Goal: Task Accomplishment & Management: Manage account settings

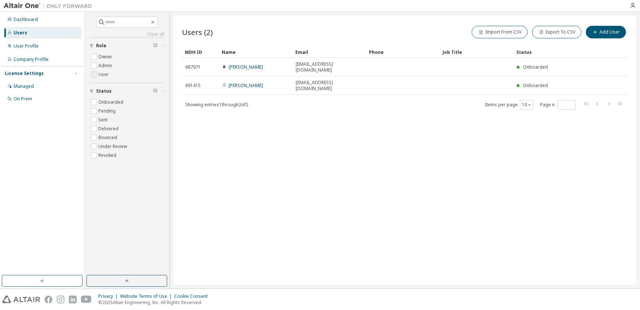
click at [101, 72] on label "User" at bounding box center [104, 74] width 12 height 9
click at [99, 64] on label "Admin" at bounding box center [105, 65] width 15 height 9
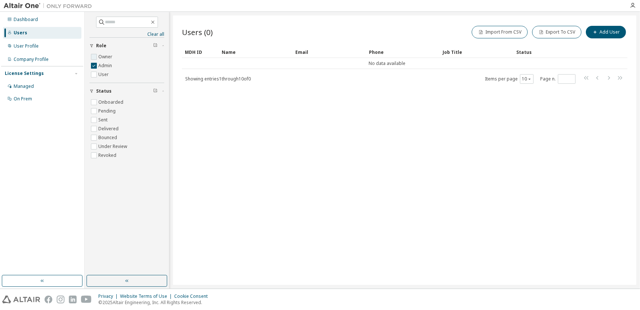
click at [103, 57] on label "Owner" at bounding box center [105, 56] width 15 height 9
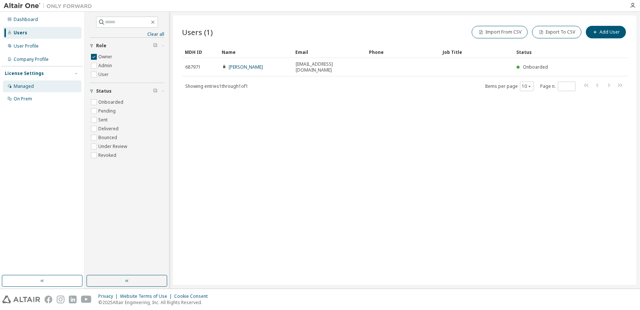
click at [31, 86] on div "Managed" at bounding box center [24, 86] width 20 height 6
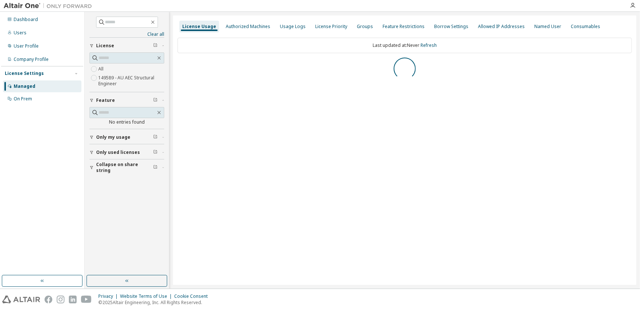
click at [111, 79] on label "149589 - AU AEC Structural Engineer" at bounding box center [131, 80] width 66 height 15
click at [431, 45] on link "Refresh" at bounding box center [429, 45] width 16 height 6
click at [22, 19] on div "Dashboard" at bounding box center [26, 20] width 24 height 6
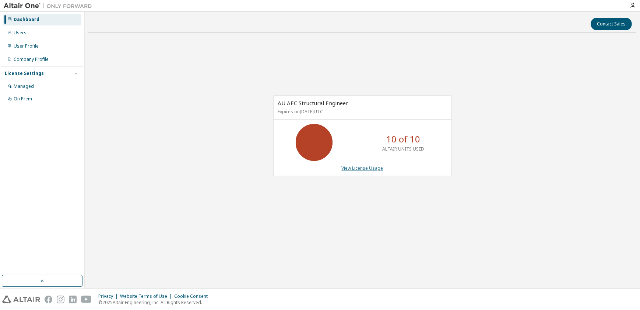
click at [357, 167] on link "View License Usage" at bounding box center [363, 168] width 42 height 6
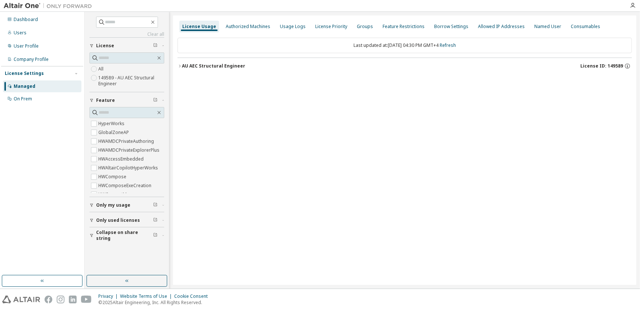
click at [179, 66] on icon "button" at bounding box center [180, 66] width 4 height 4
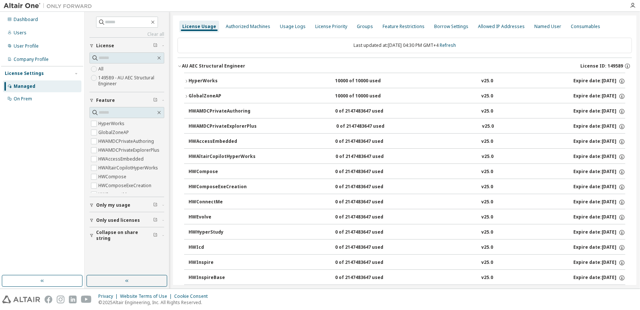
click at [187, 81] on icon "button" at bounding box center [186, 81] width 4 height 4
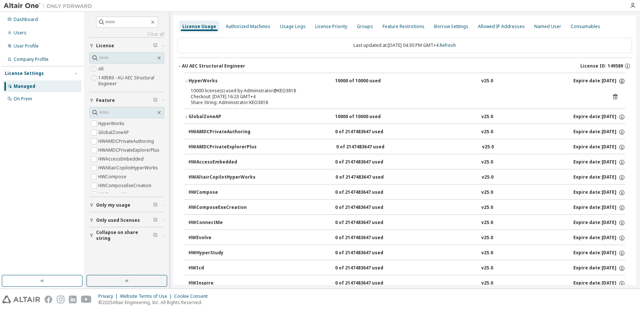
click at [619, 78] on icon "button" at bounding box center [622, 81] width 7 height 7
click at [543, 81] on div "HyperWorks 10000 of 10000 used v25.0 Expire date: [DATE]" at bounding box center [407, 81] width 437 height 7
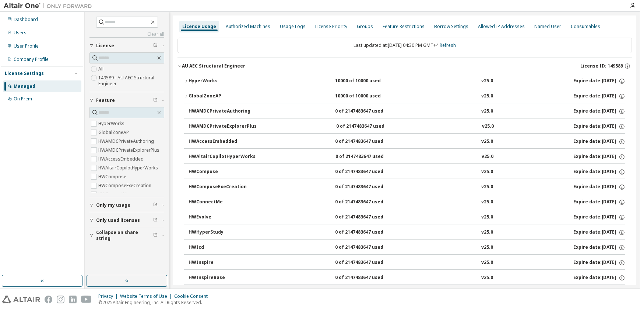
click at [187, 97] on icon "button" at bounding box center [186, 96] width 4 height 4
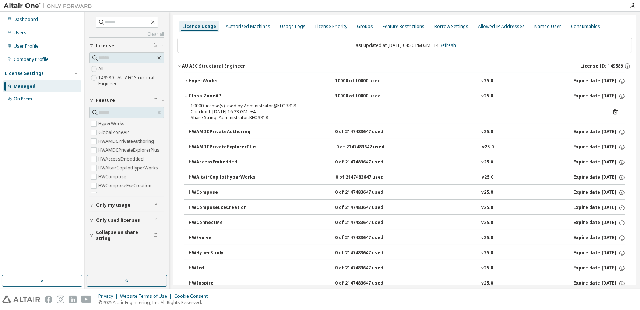
click at [187, 97] on icon "button" at bounding box center [186, 96] width 4 height 4
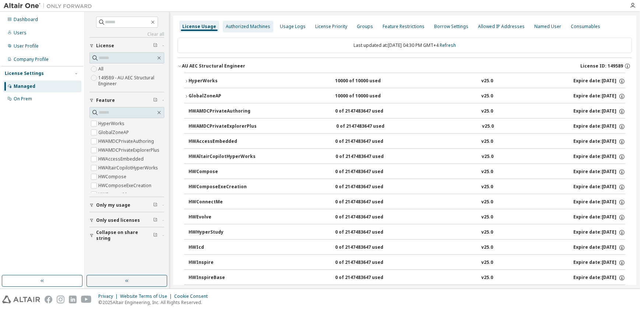
click at [243, 27] on div "Authorized Machines" at bounding box center [248, 27] width 45 height 6
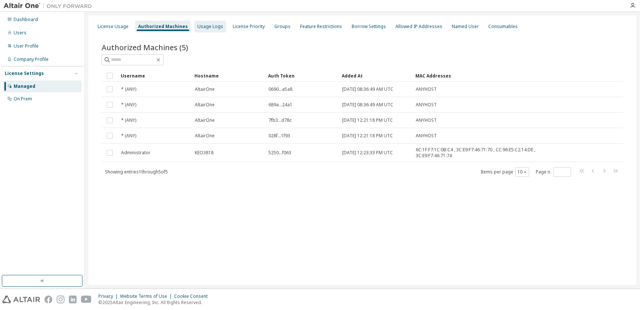
click at [206, 26] on div "Usage Logs" at bounding box center [211, 27] width 26 height 6
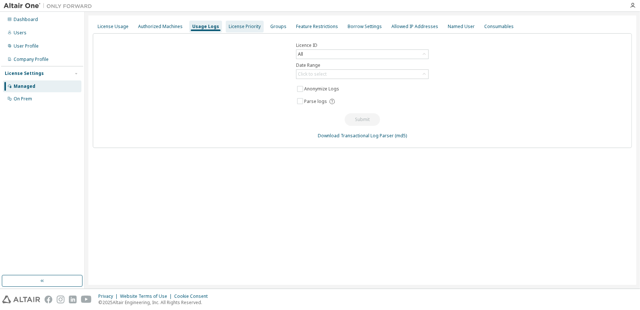
click at [235, 24] on div "License Priority" at bounding box center [245, 27] width 32 height 6
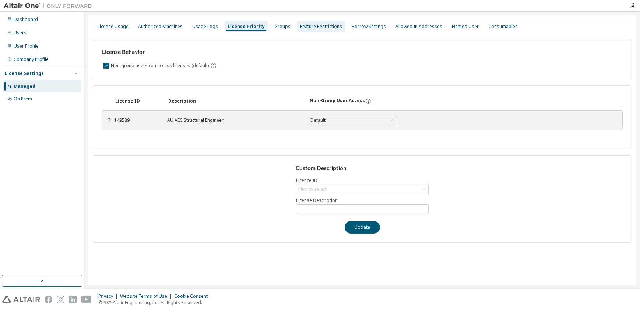
click at [300, 24] on div "Feature Restrictions" at bounding box center [321, 27] width 42 height 6
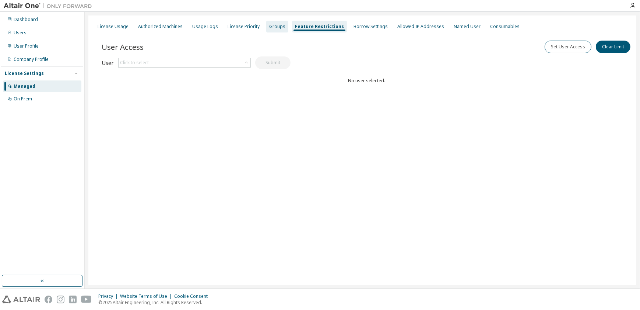
click at [266, 22] on div "Groups" at bounding box center [277, 27] width 22 height 12
